Goal: Transaction & Acquisition: Purchase product/service

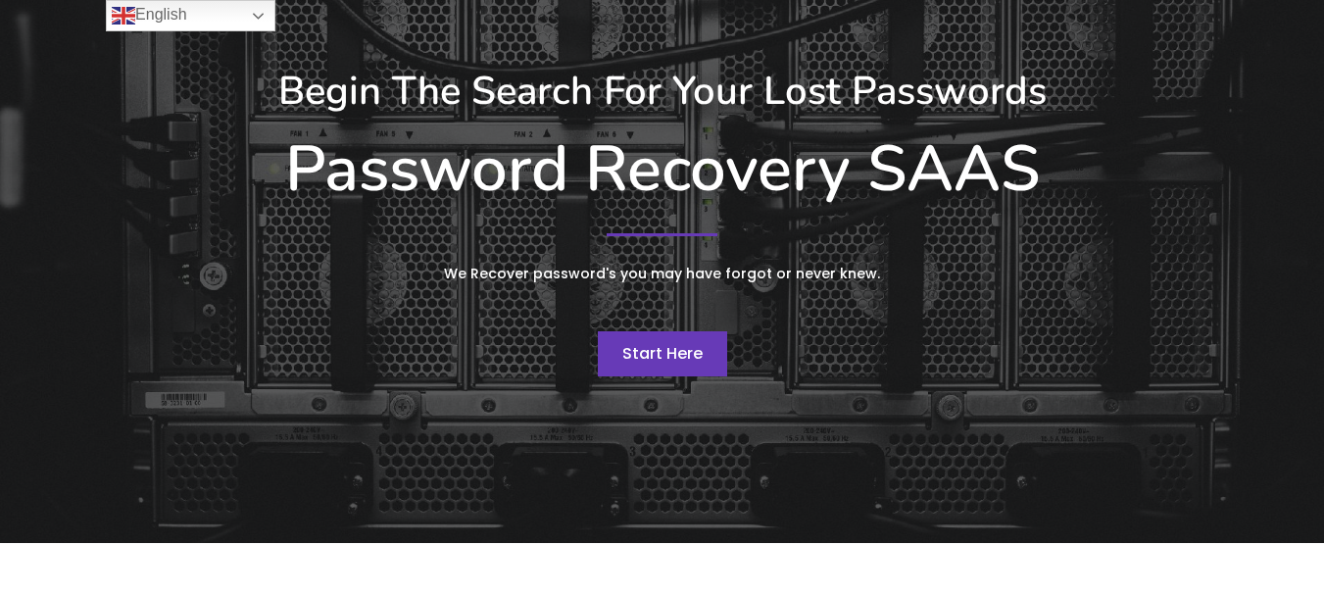
scroll to position [196, 0]
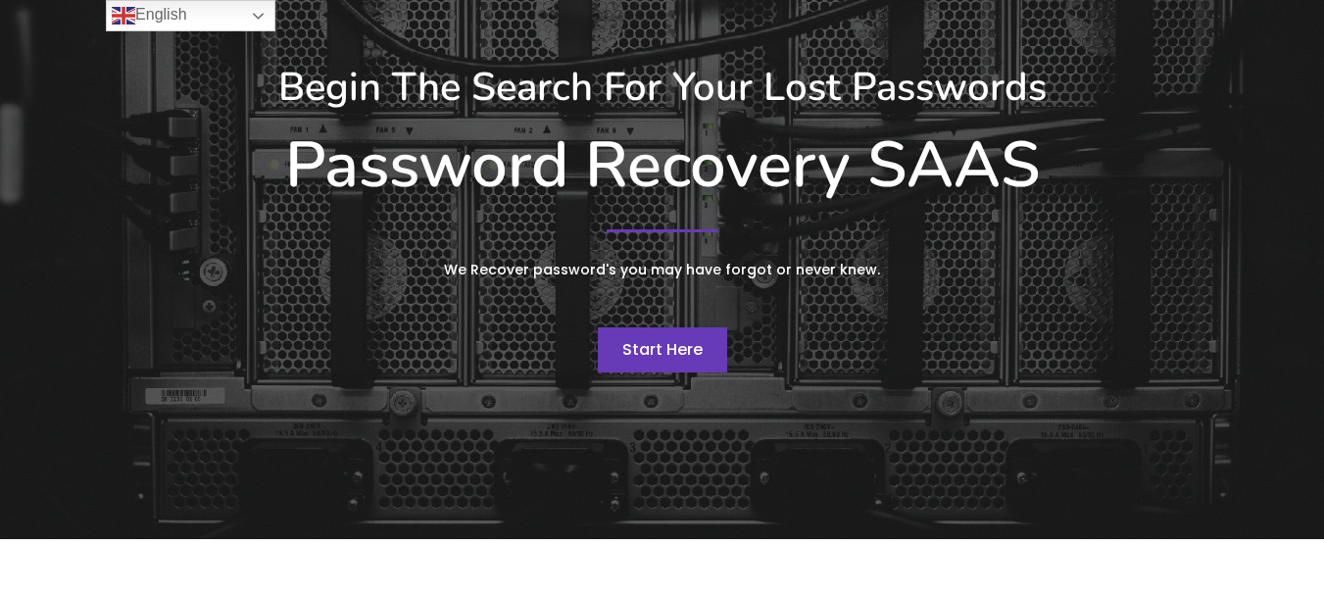
click at [648, 339] on span "Start Here" at bounding box center [662, 349] width 80 height 23
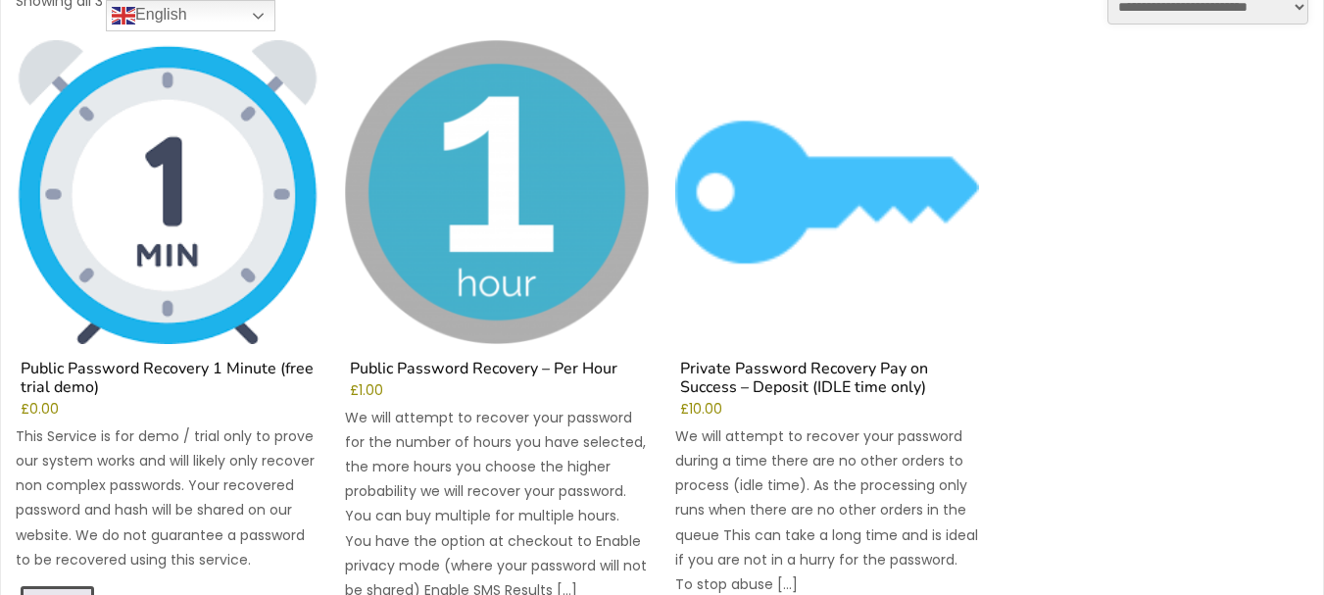
scroll to position [392, 0]
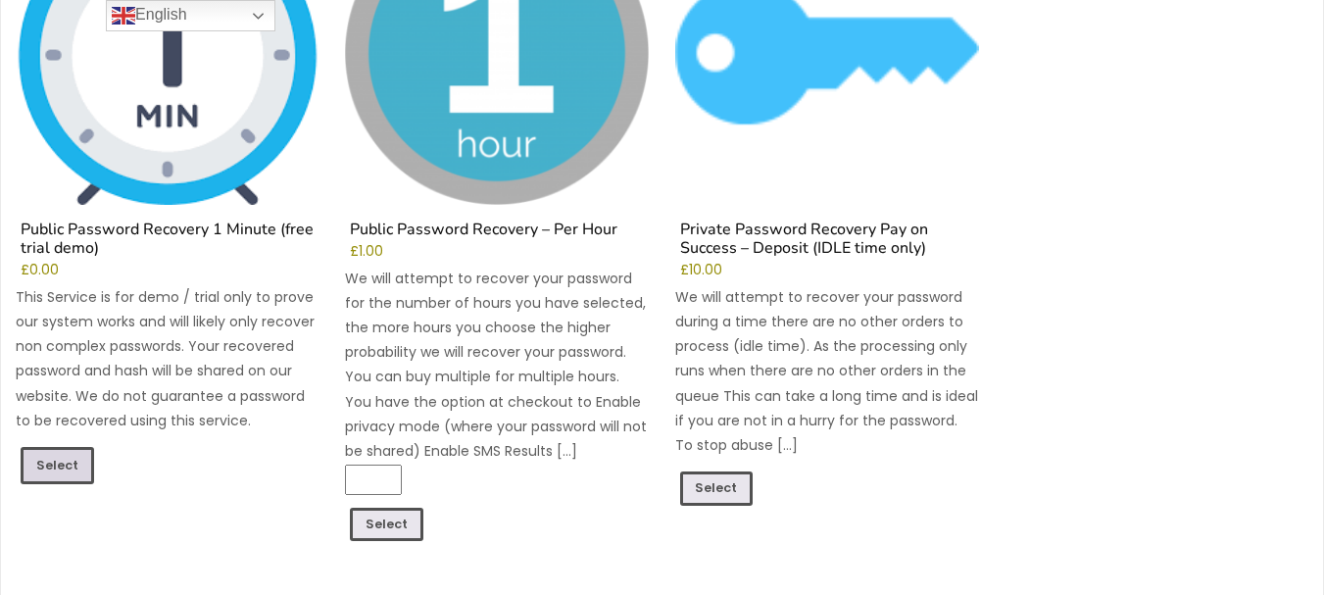
click at [57, 468] on link "Select" at bounding box center [57, 465] width 73 height 37
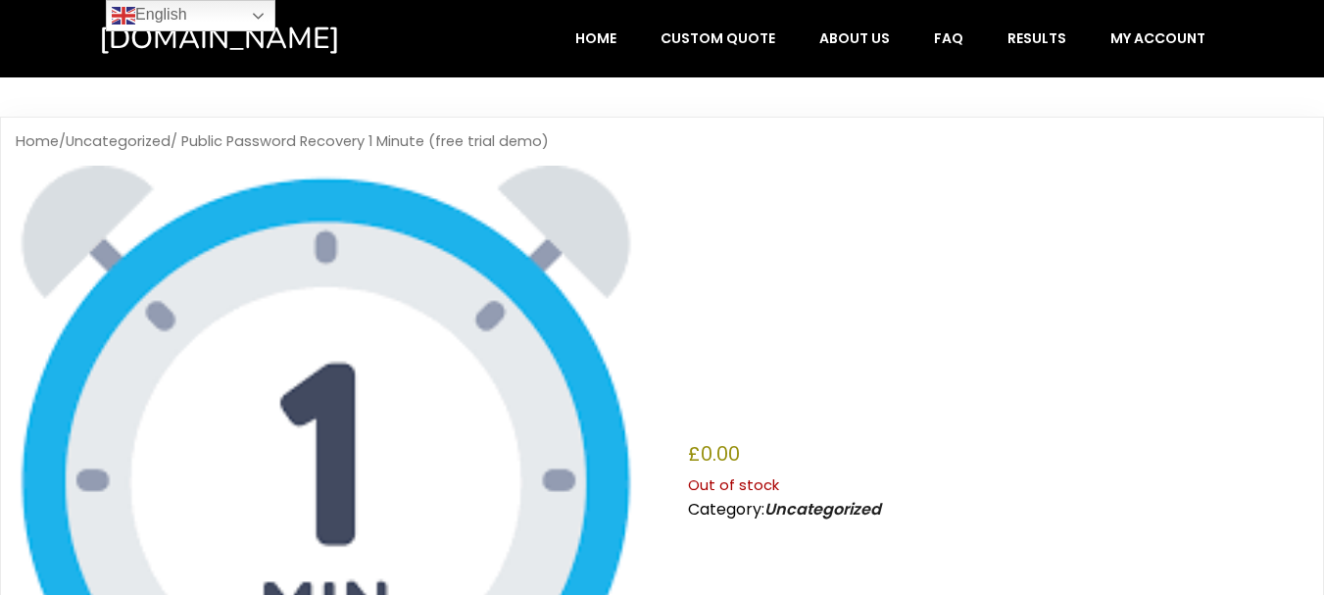
click at [506, 314] on img at bounding box center [326, 476] width 620 height 620
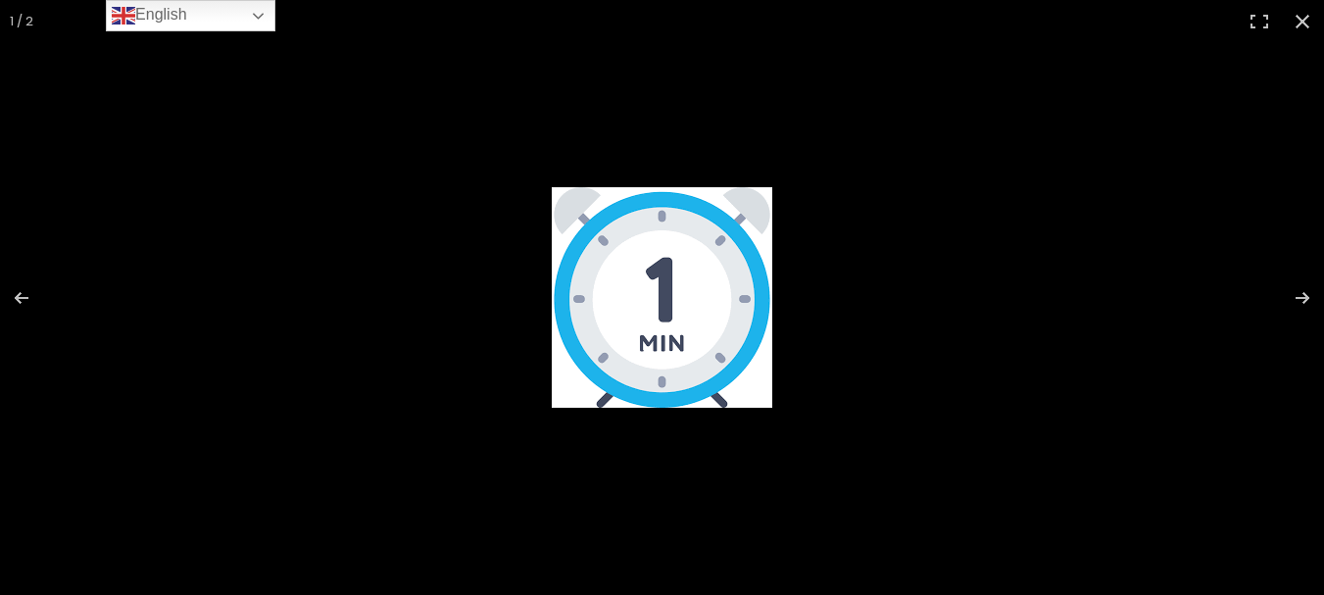
click at [684, 310] on img at bounding box center [662, 297] width 220 height 220
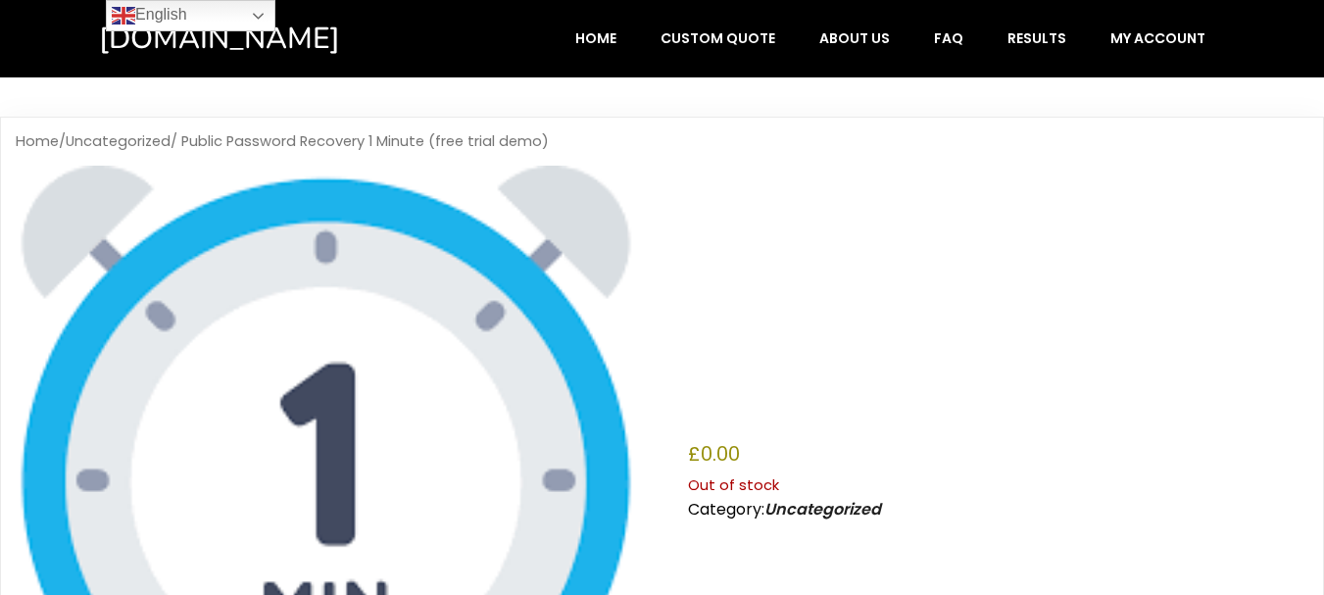
scroll to position [166, 0]
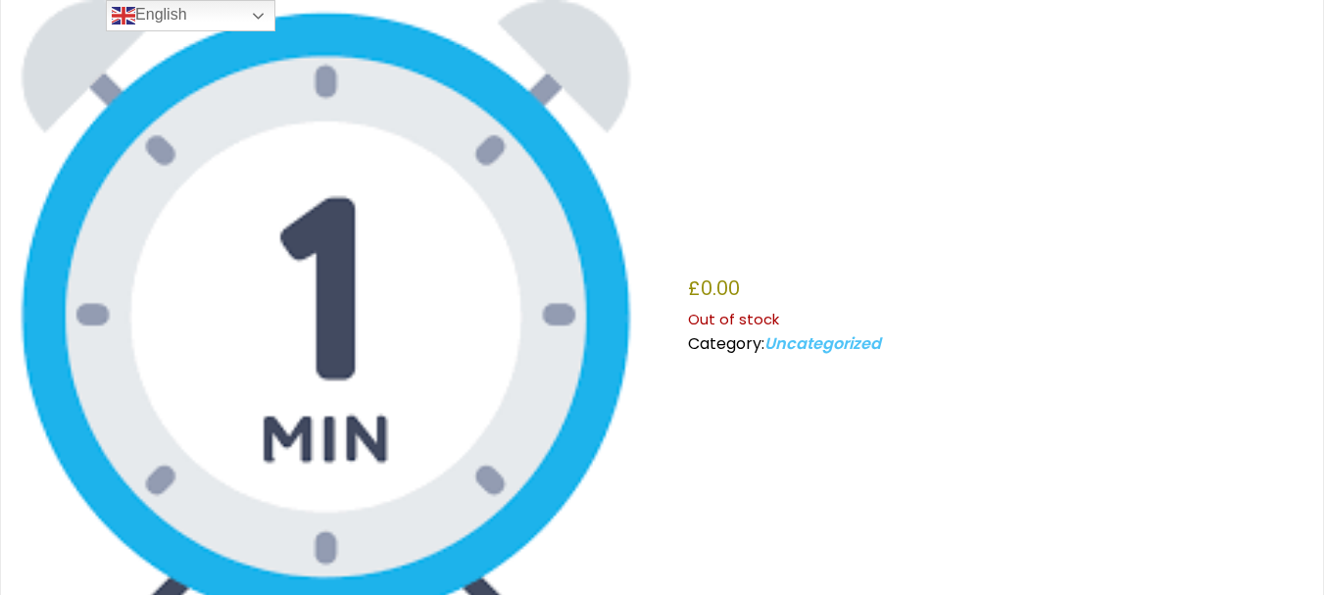
click at [827, 343] on link "Uncategorized" at bounding box center [822, 343] width 117 height 23
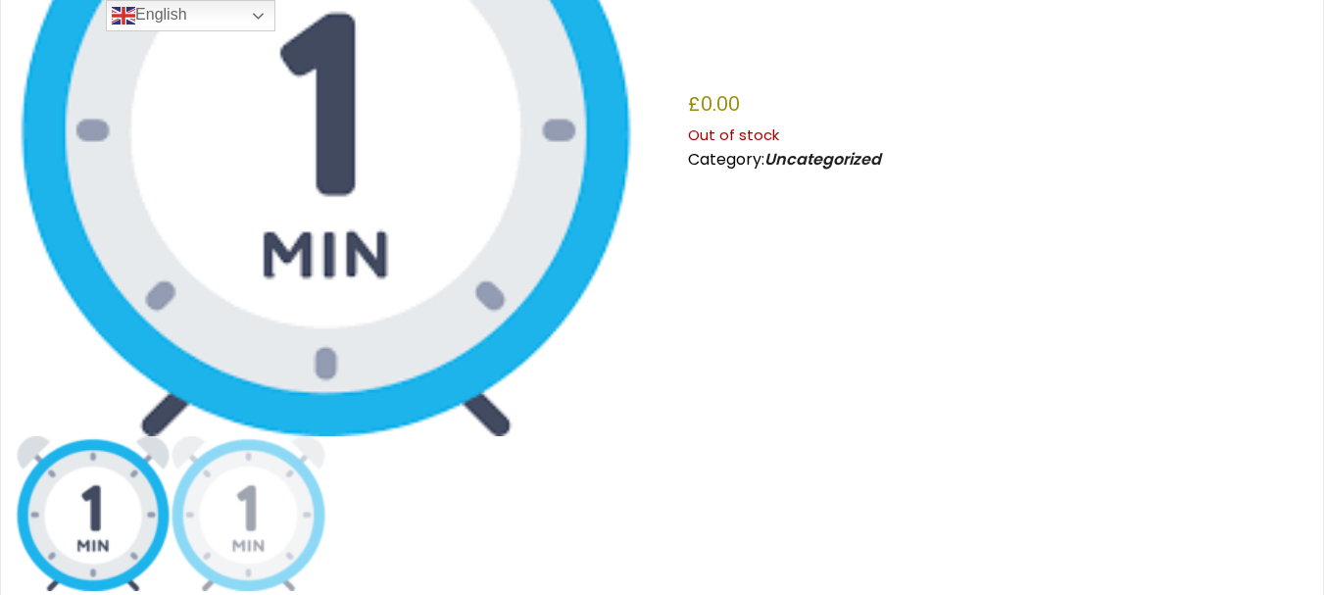
scroll to position [655, 0]
